Goal: Task Accomplishment & Management: Manage account settings

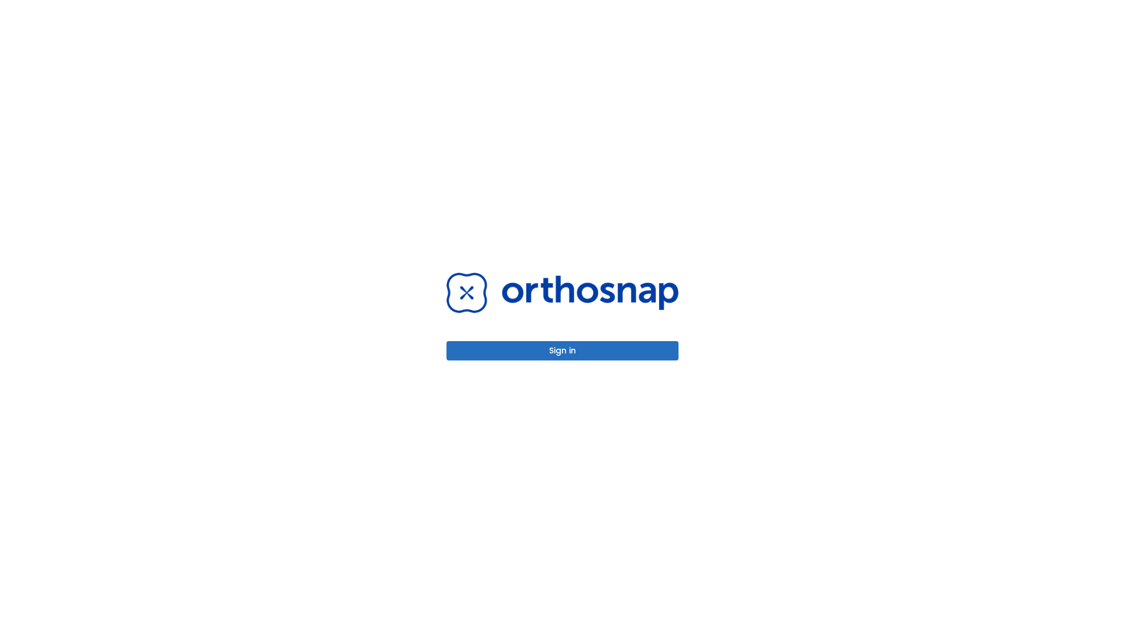
click at [562, 350] on button "Sign in" at bounding box center [562, 350] width 232 height 19
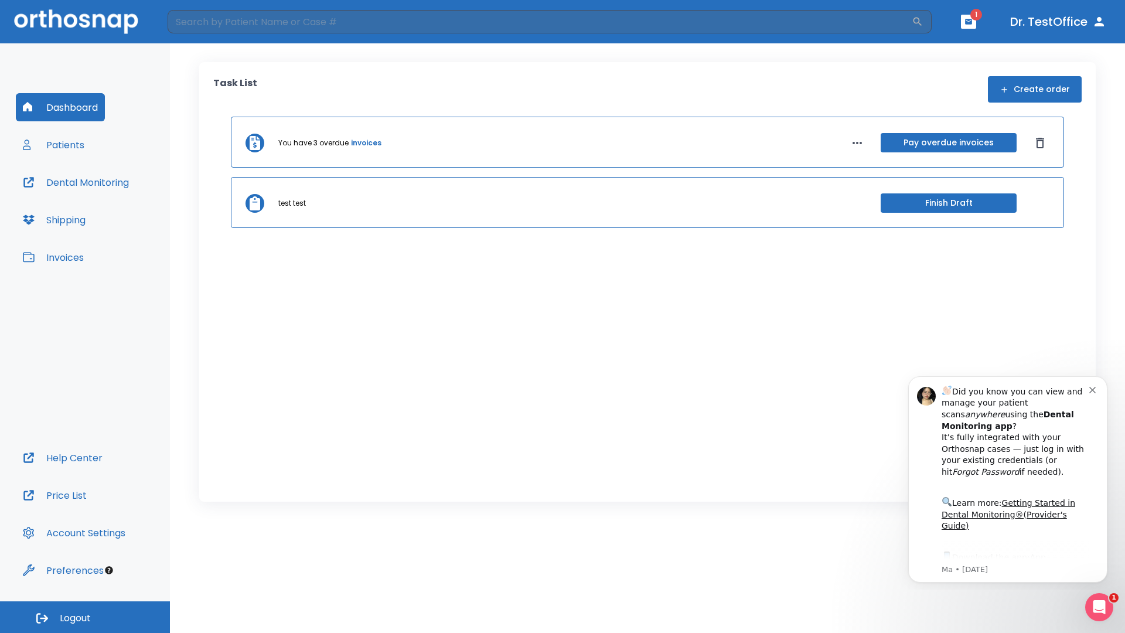
click at [85, 617] on span "Logout" at bounding box center [75, 618] width 31 height 13
